Goal: Task Accomplishment & Management: Manage account settings

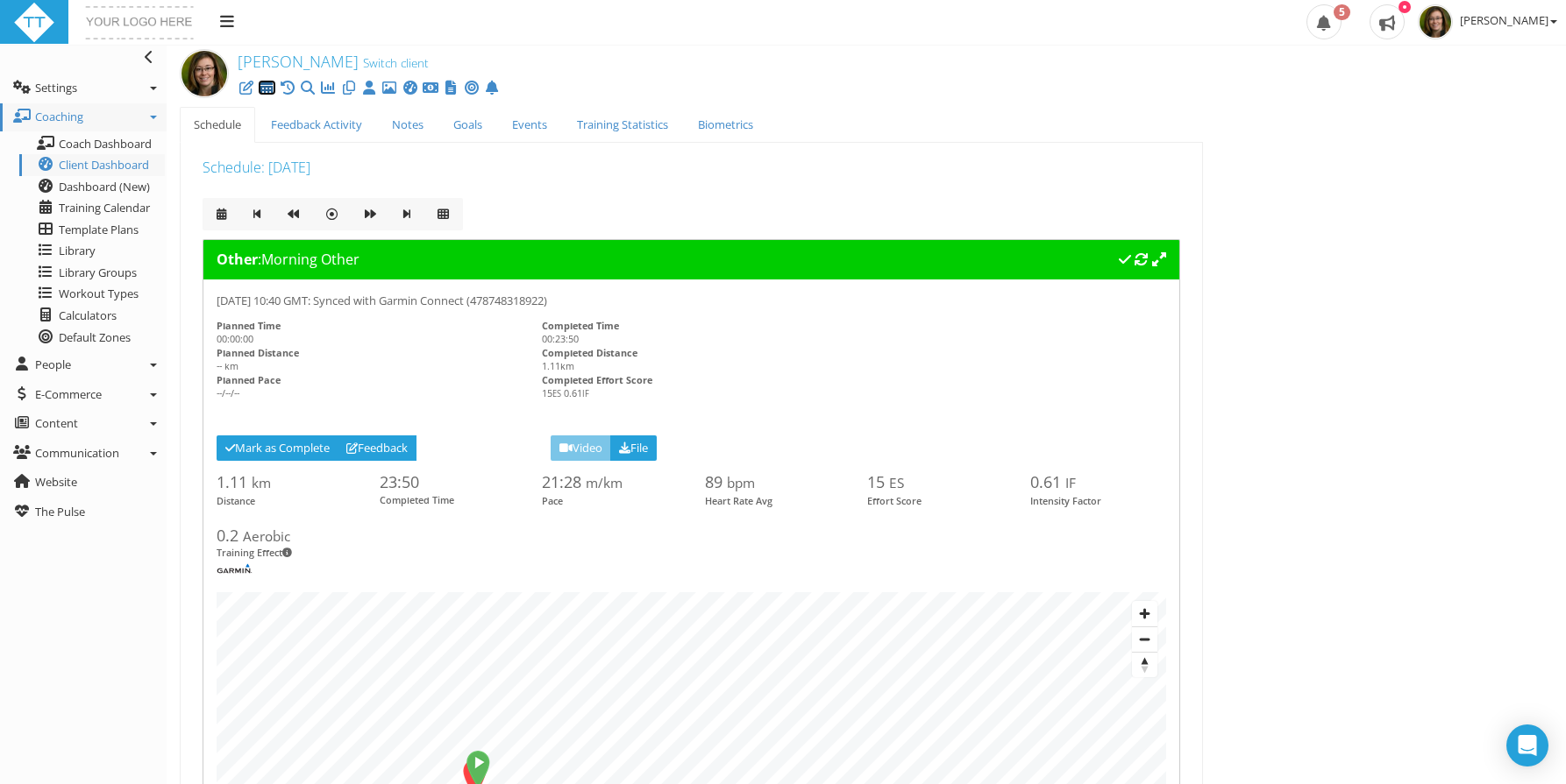
click at [266, 88] on icon at bounding box center [267, 87] width 18 height 1
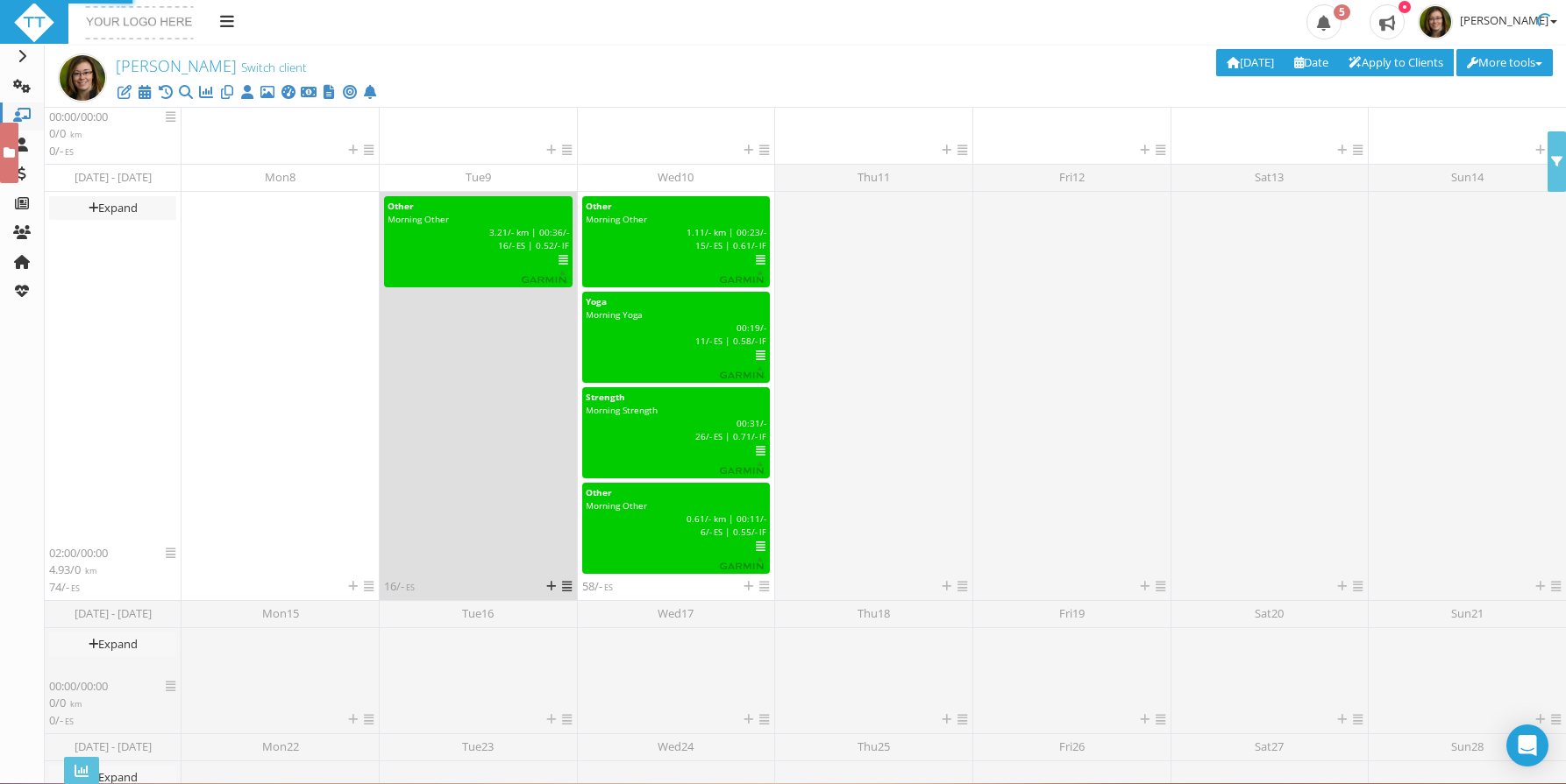
scroll to position [677, 0]
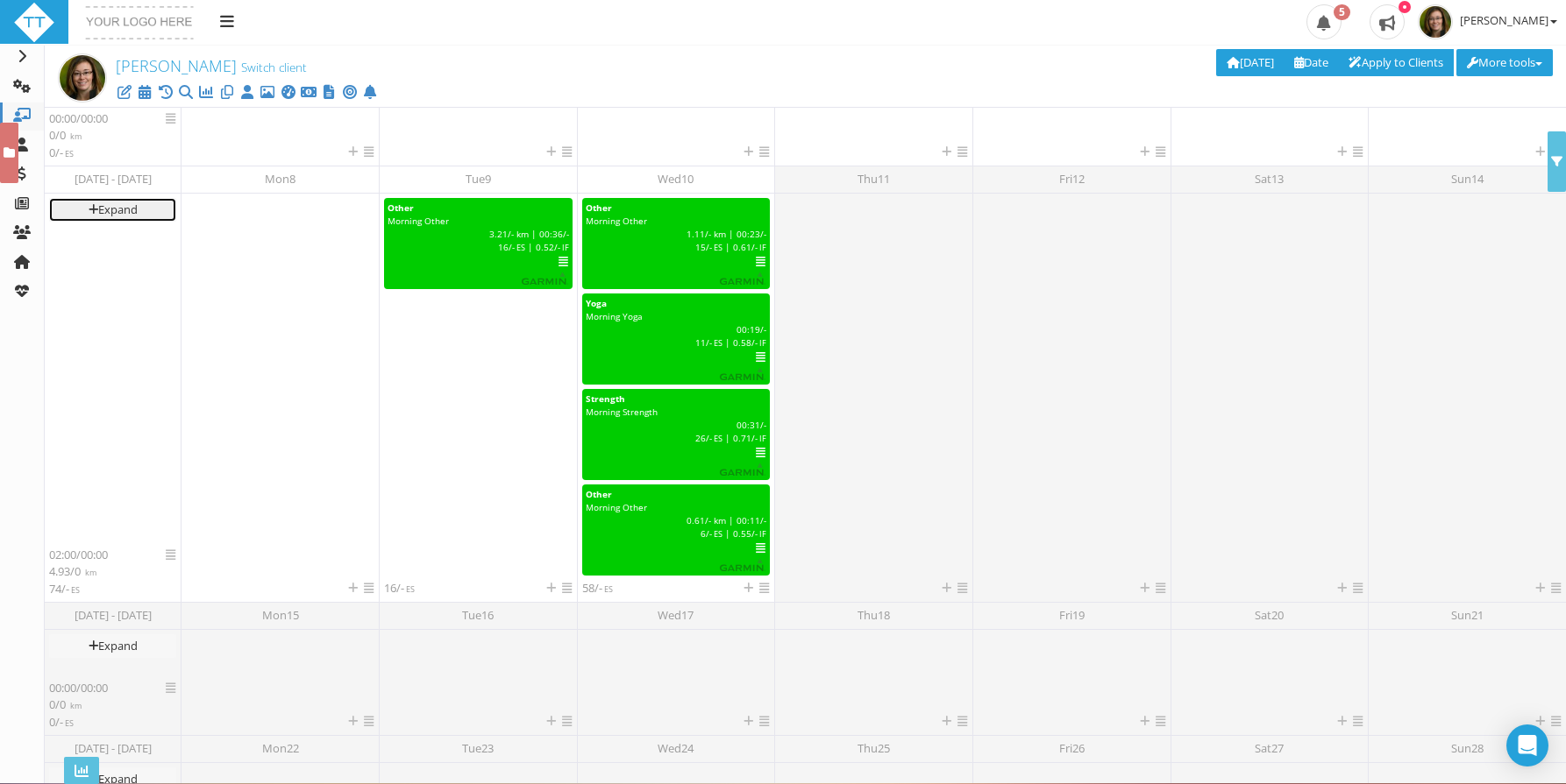
click at [120, 210] on link "Expand" at bounding box center [113, 210] width 127 height 24
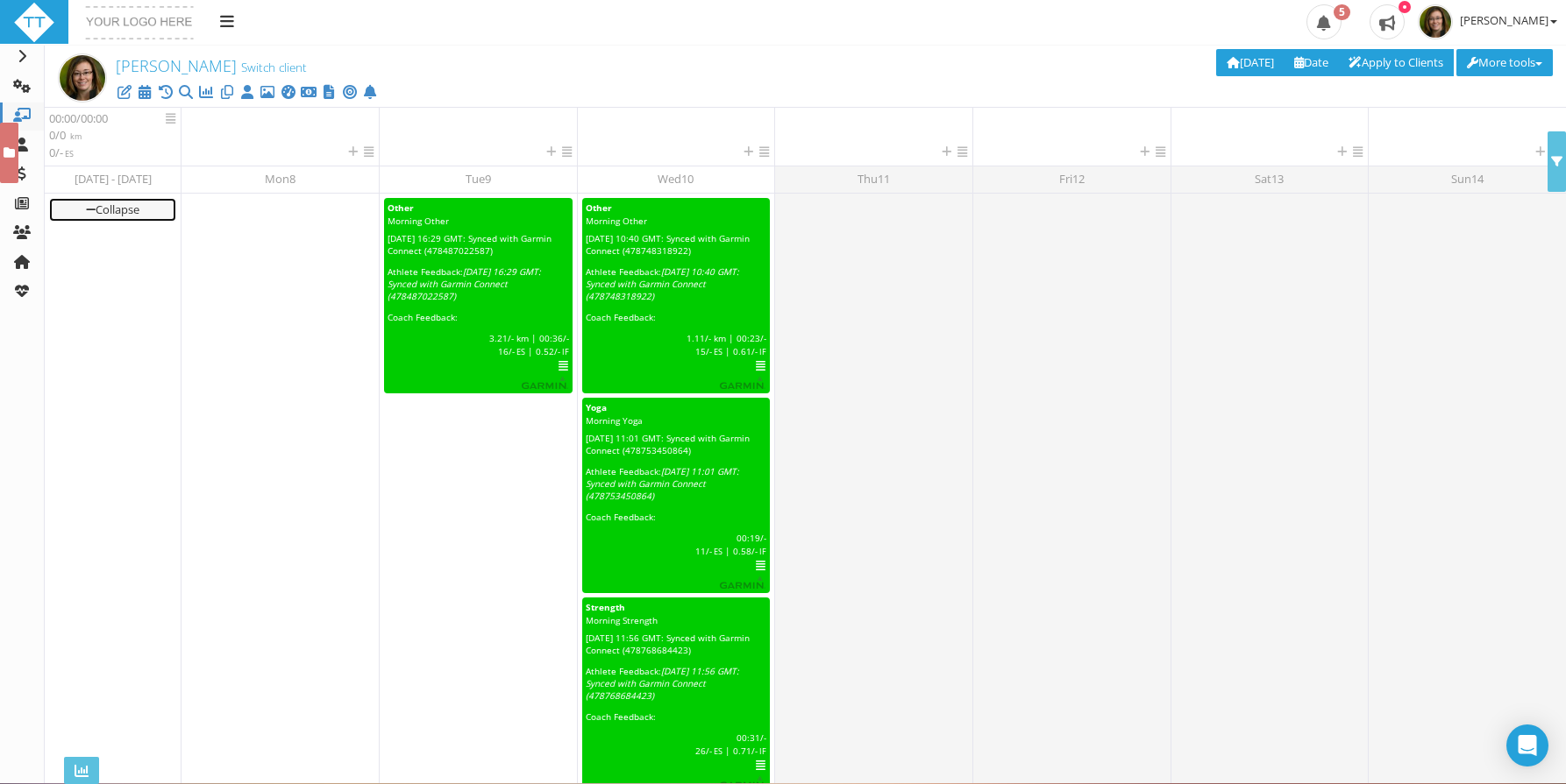
click at [120, 210] on link "Collapse" at bounding box center [113, 210] width 127 height 24
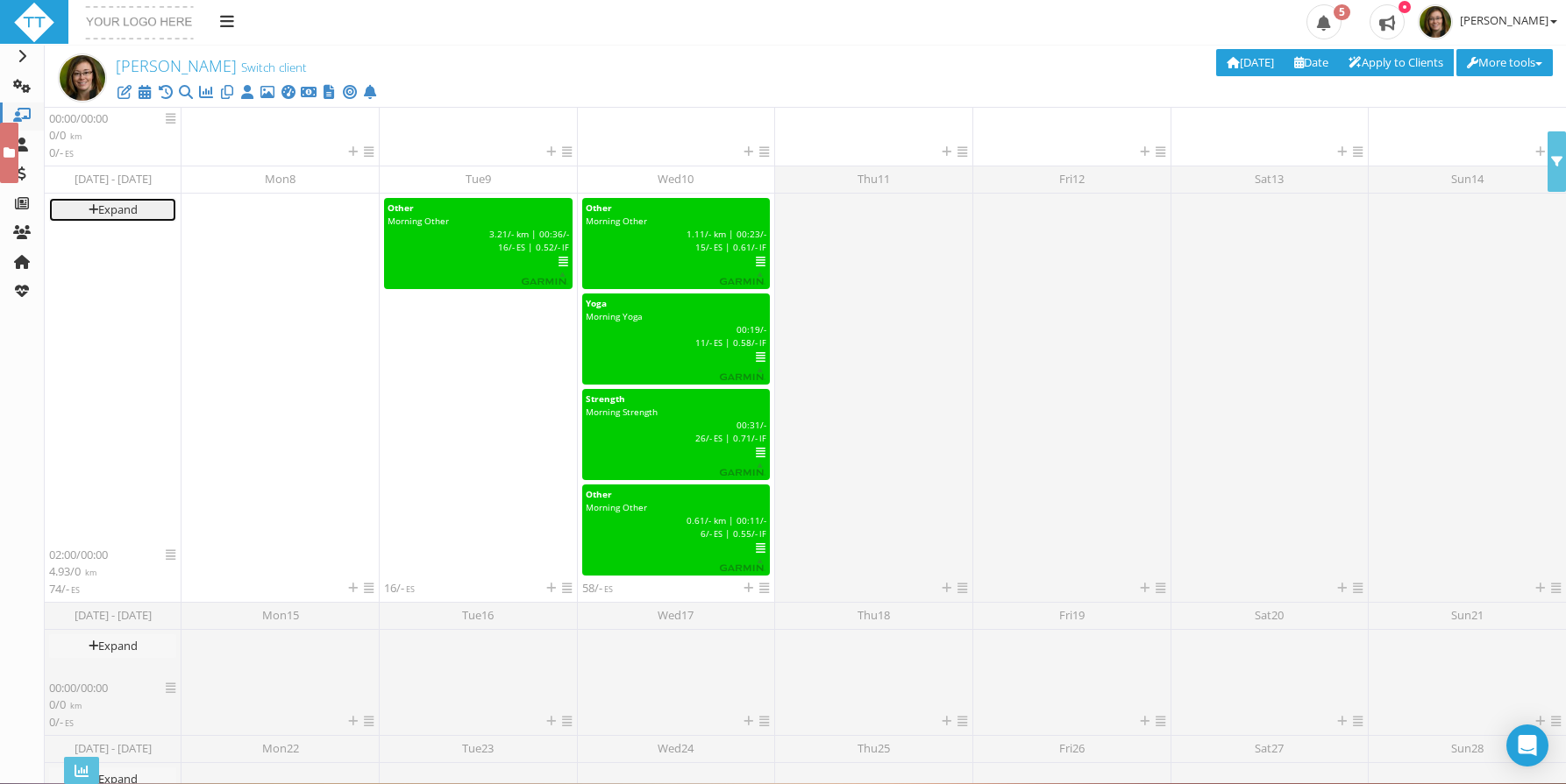
click at [120, 209] on link "Expand" at bounding box center [113, 210] width 127 height 24
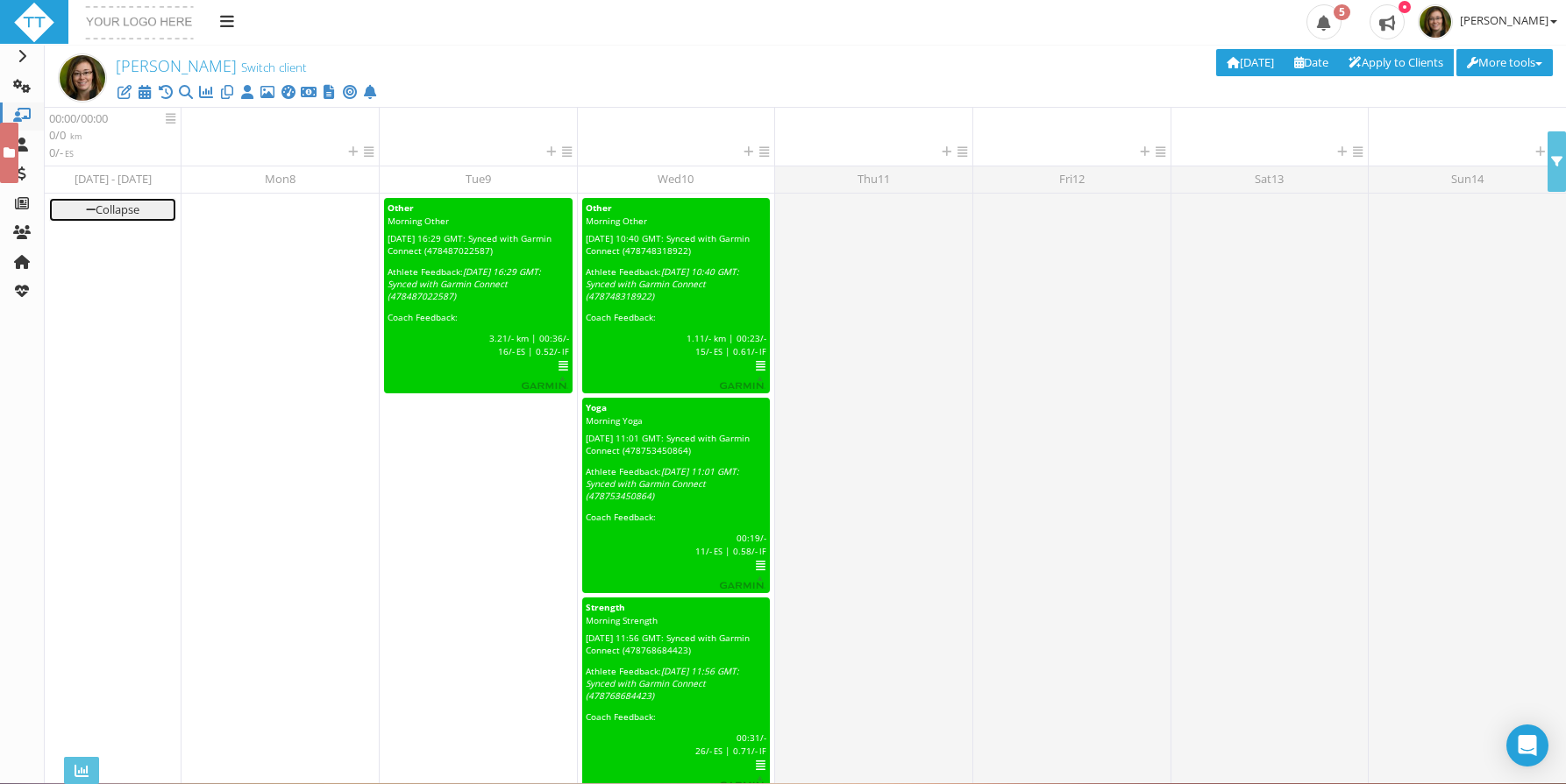
click at [121, 209] on link "Collapse" at bounding box center [113, 210] width 127 height 24
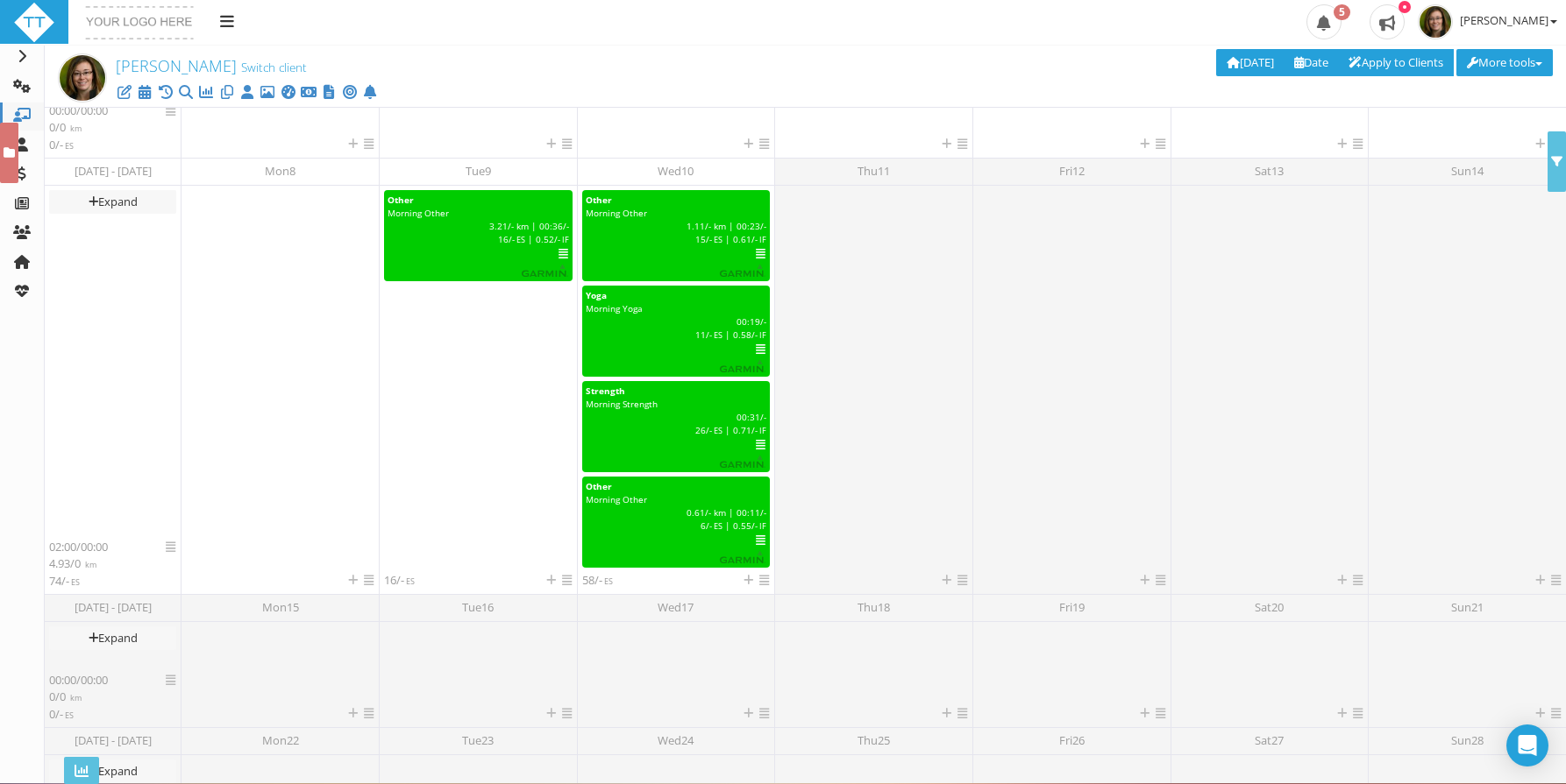
scroll to position [683, 0]
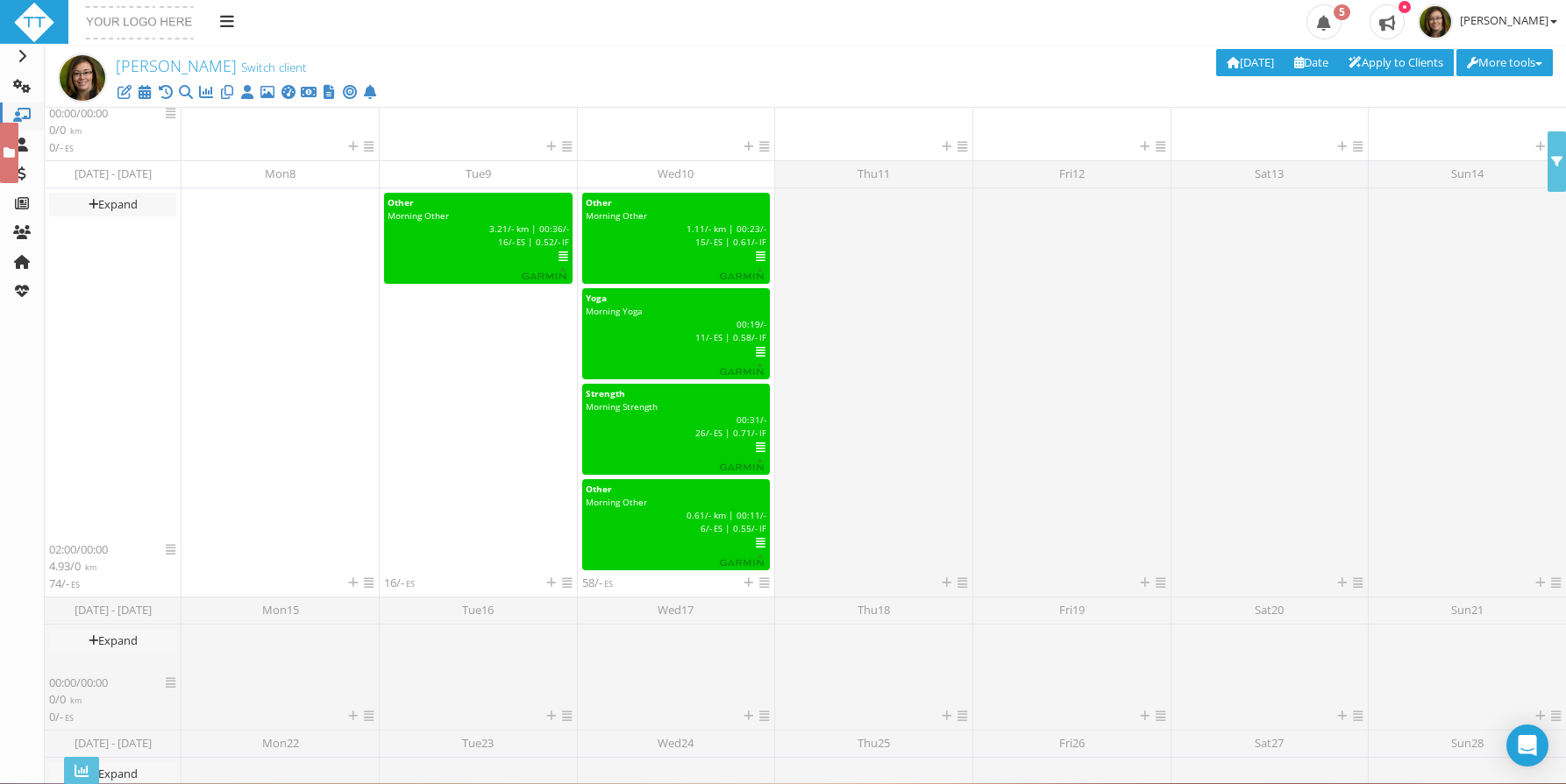
click at [156, 65] on span "[PERSON_NAME]" at bounding box center [177, 65] width 121 height 21
click at [251, 67] on link "Switch client" at bounding box center [274, 67] width 65 height 16
click at [235, 74] on input "text" at bounding box center [198, 67] width 281 height 23
click at [350, 69] on span "select" at bounding box center [351, 70] width 14 height 14
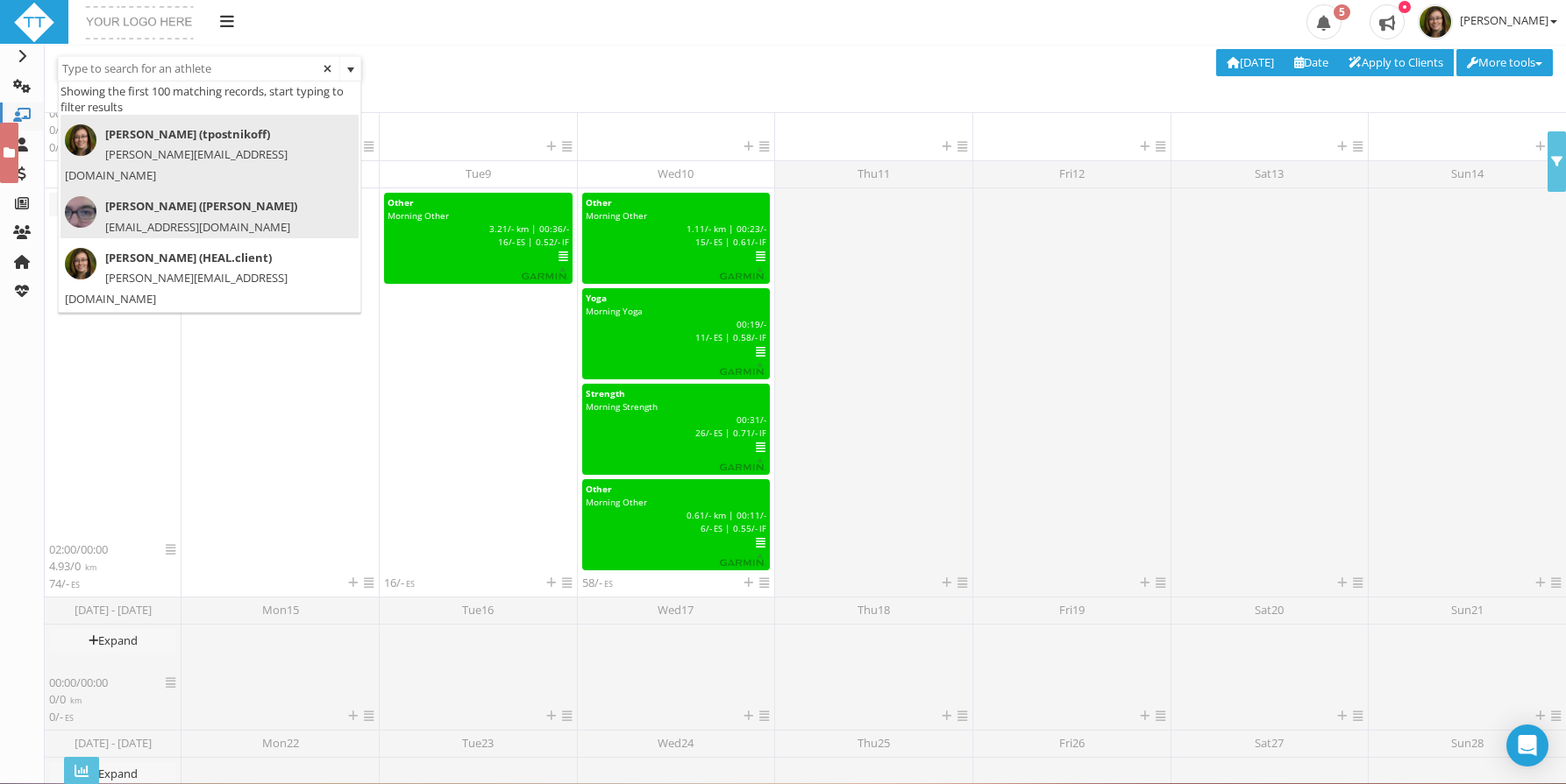
click at [143, 219] on span "slangley@ilvan.com" at bounding box center [197, 227] width 185 height 16
type input "Sean Langley (SeanLangley)"
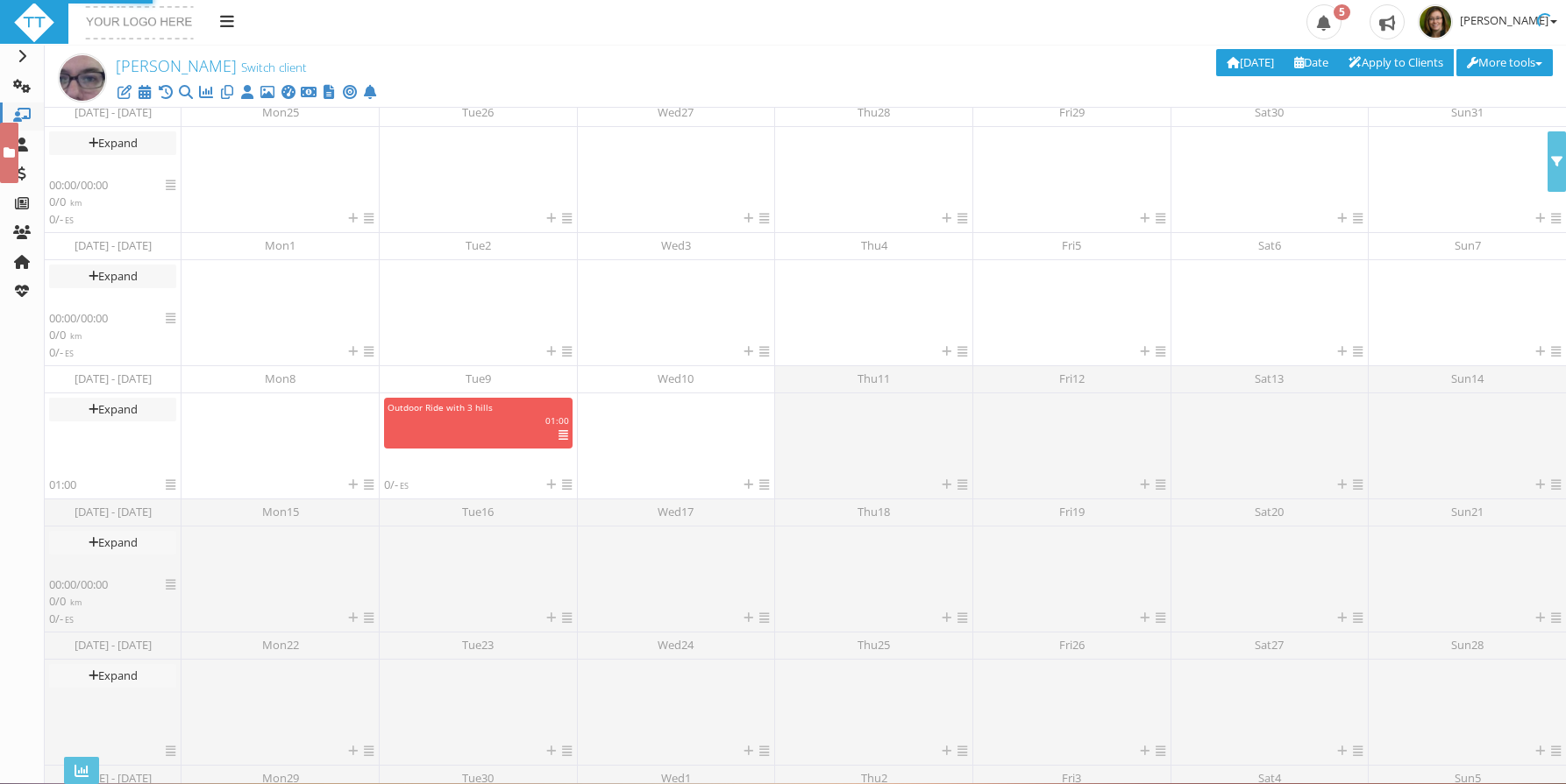
scroll to position [230, 0]
